Goal: Information Seeking & Learning: Learn about a topic

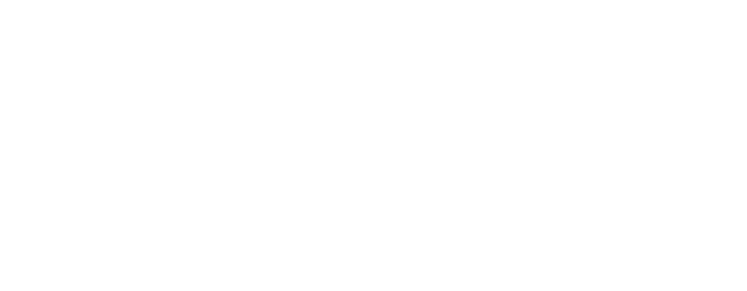
select select
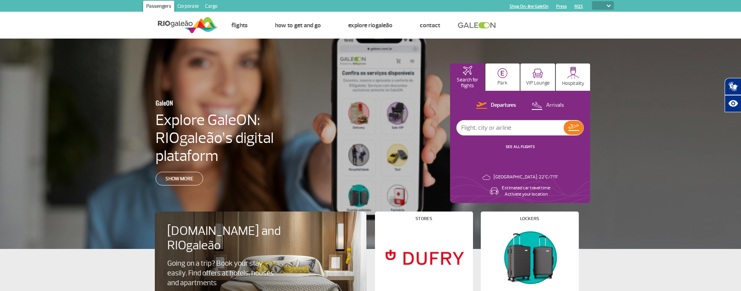
click at [182, 4] on link "Corporate" at bounding box center [188, 7] width 28 height 12
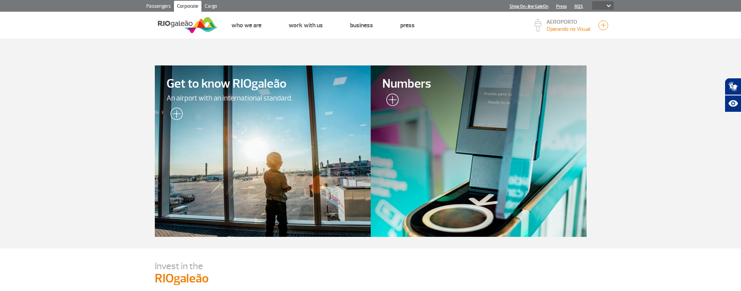
click at [223, 92] on div at bounding box center [263, 151] width 220 height 175
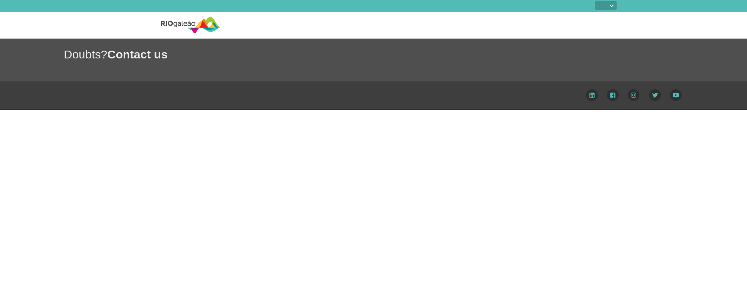
select select
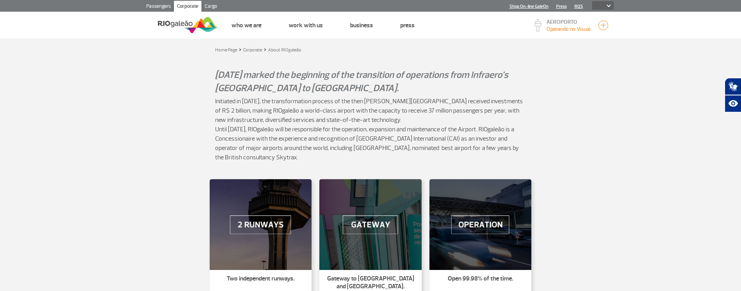
scroll to position [78, 0]
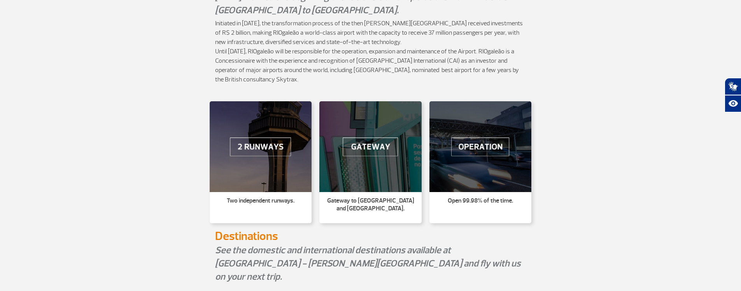
click at [494, 181] on img at bounding box center [481, 146] width 102 height 91
click at [473, 144] on img at bounding box center [481, 146] width 102 height 91
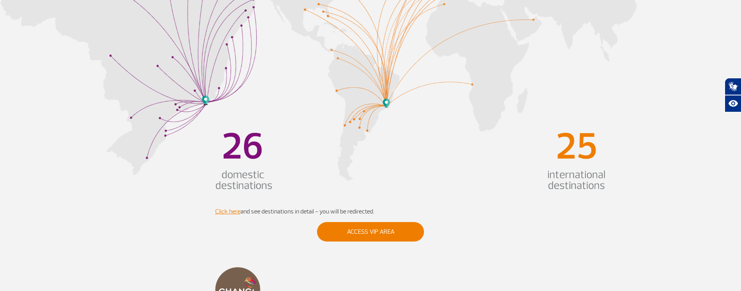
scroll to position [295, 0]
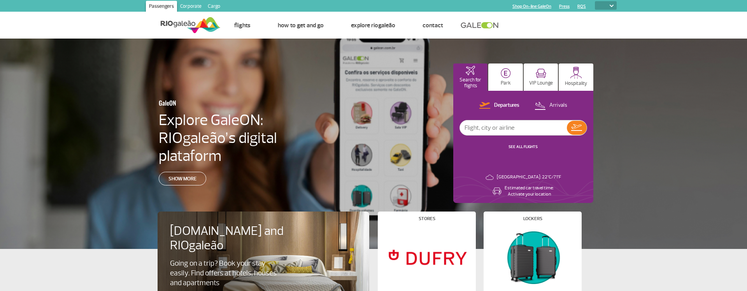
select select
